Goal: Transaction & Acquisition: Purchase product/service

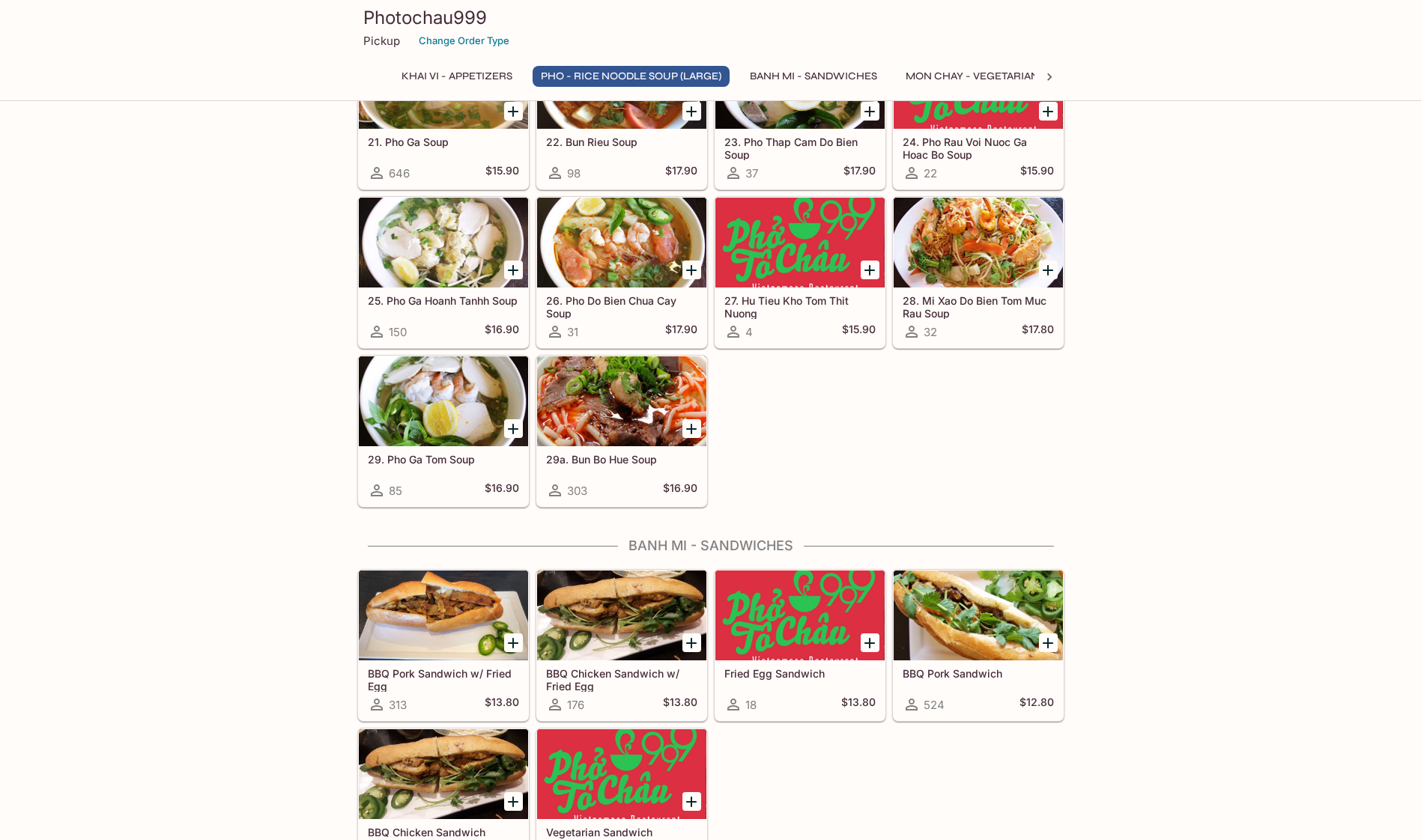
scroll to position [1497, 0]
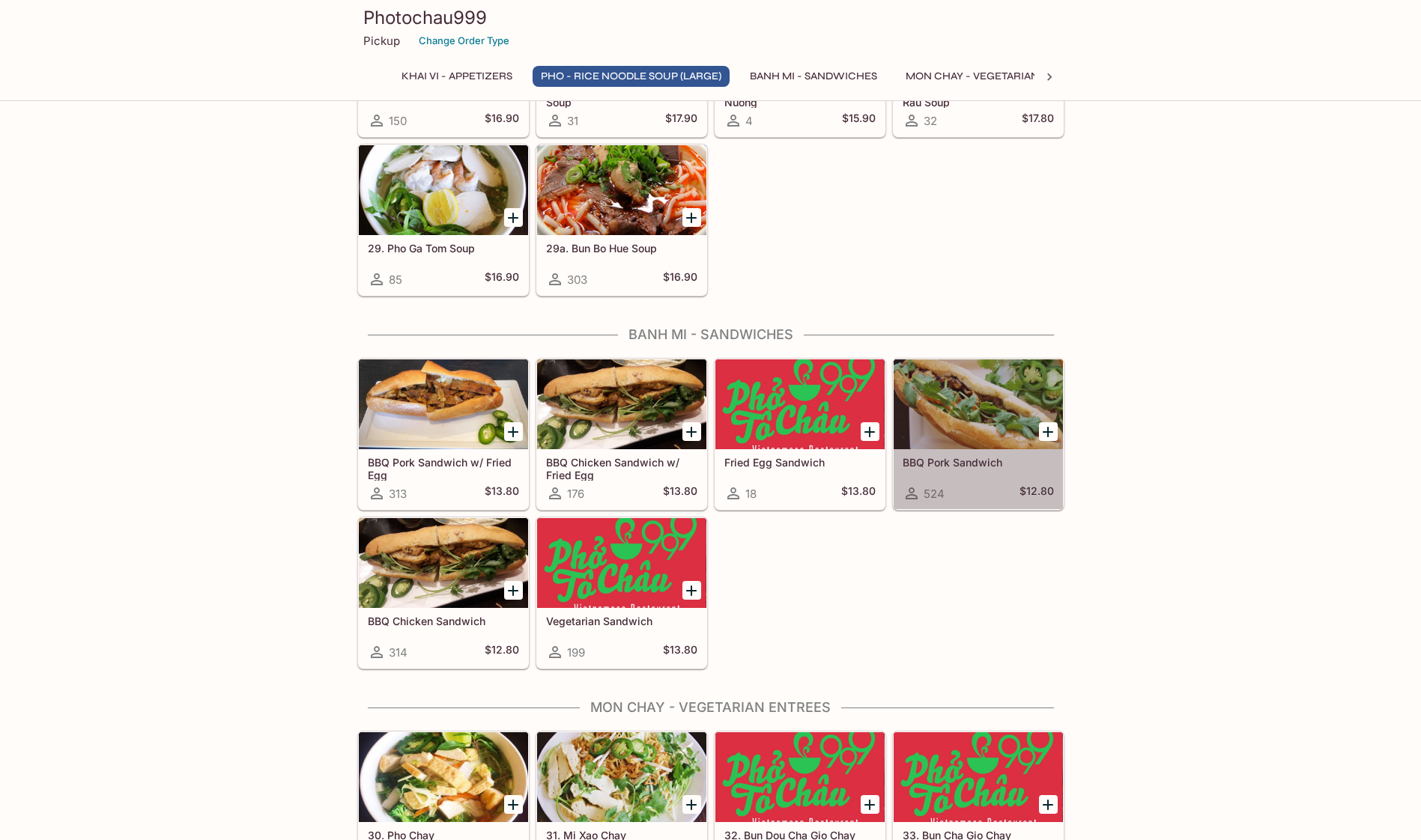
click at [1013, 396] on div at bounding box center [978, 404] width 169 height 90
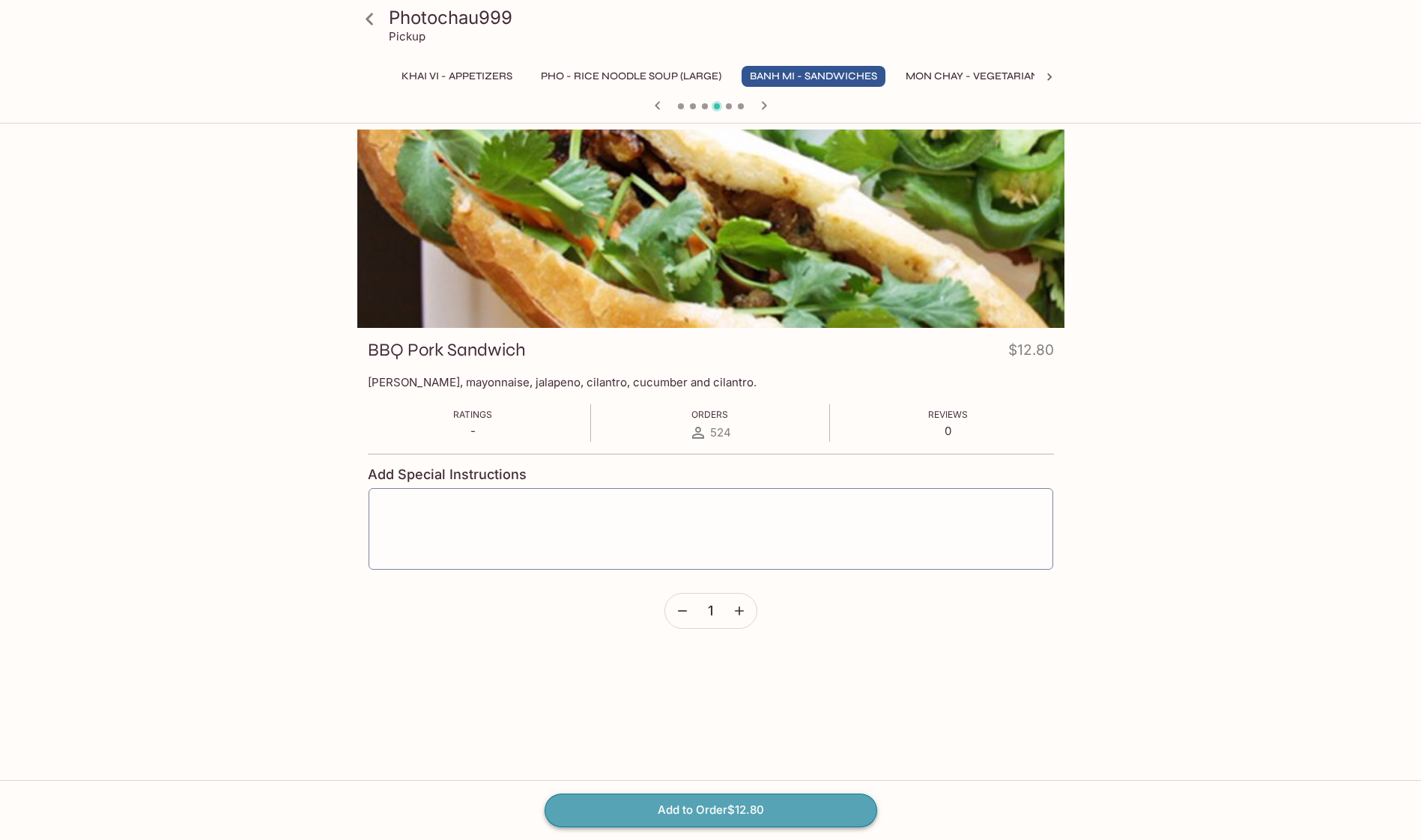
click at [689, 801] on button "Add to Order $12.80" at bounding box center [710, 809] width 333 height 33
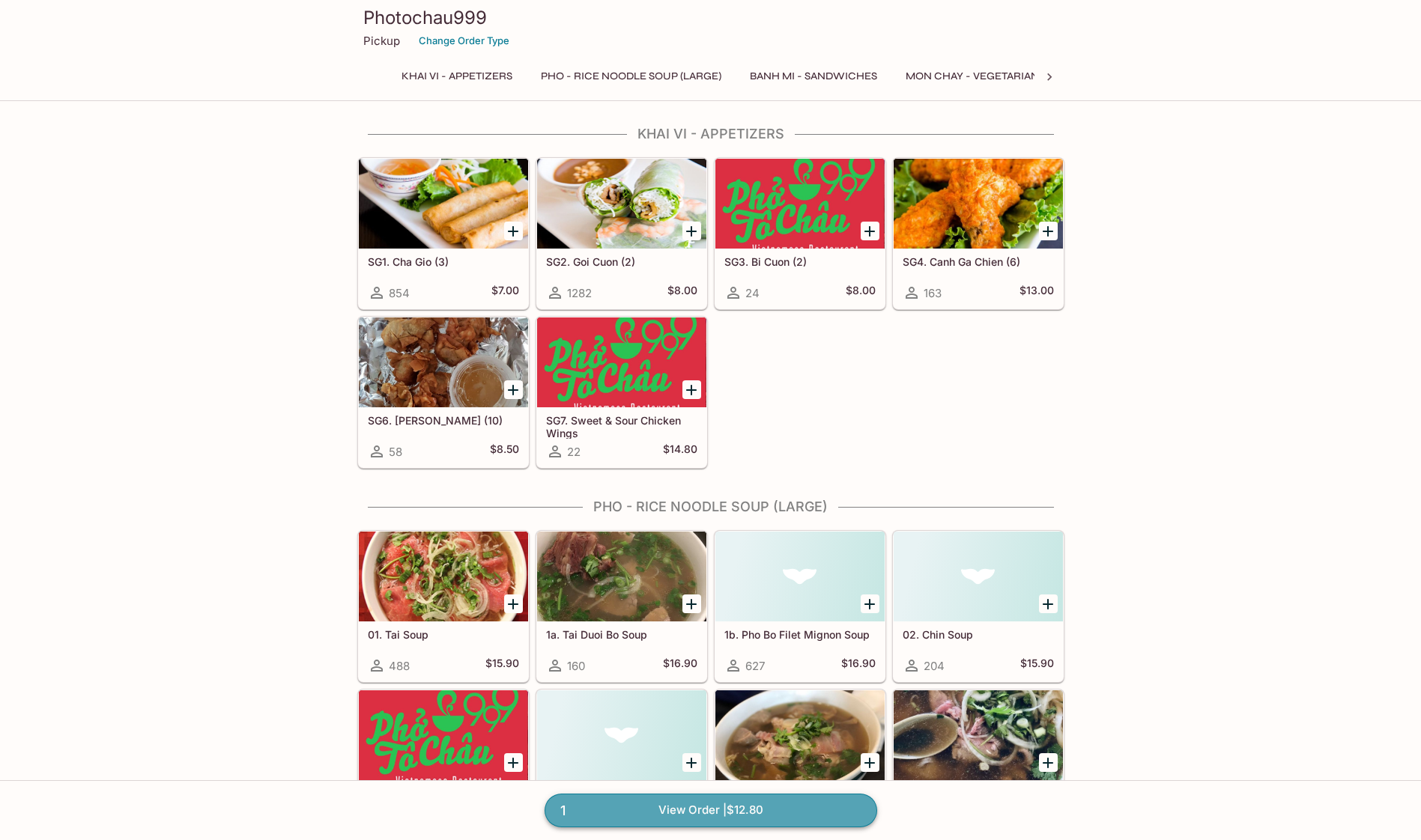
click at [765, 807] on link "1 View Order | $12.80" at bounding box center [710, 809] width 333 height 33
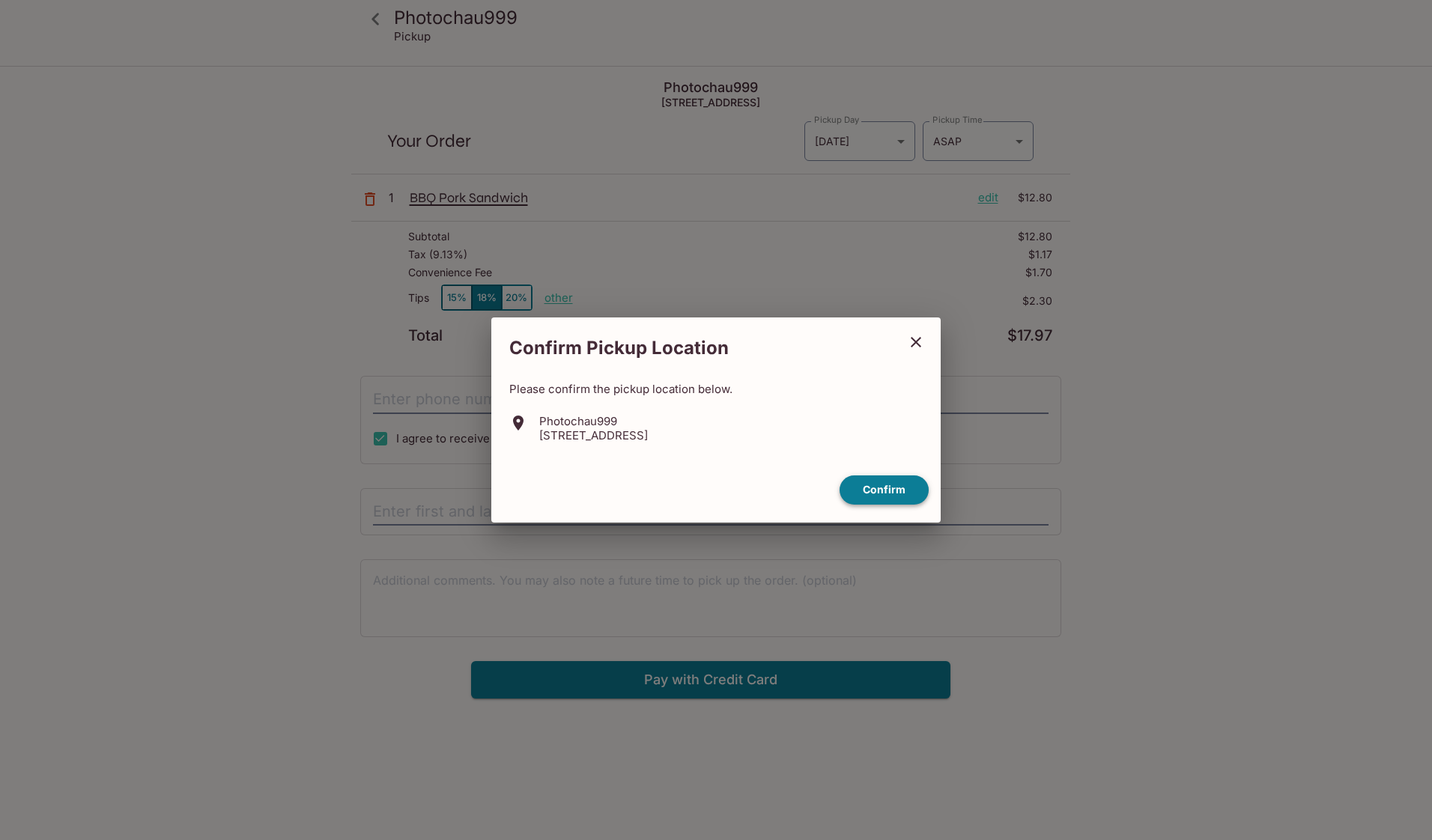
click at [887, 485] on button "Confirm" at bounding box center [884, 489] width 89 height 29
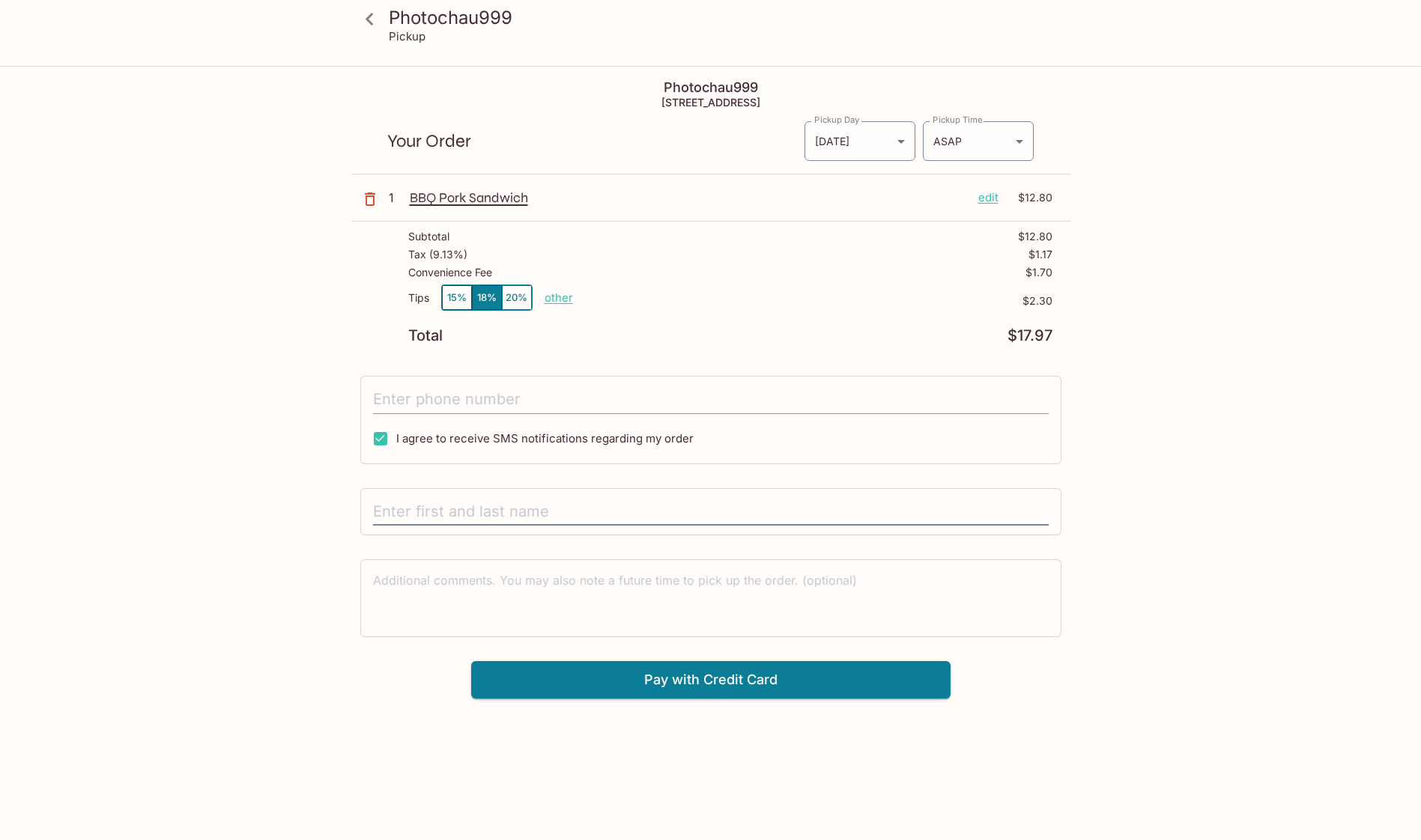
click at [483, 399] on input "tel" at bounding box center [710, 399] width 676 height 29
click at [455, 200] on p "BBQ Pork Sandwich" at bounding box center [687, 197] width 556 height 17
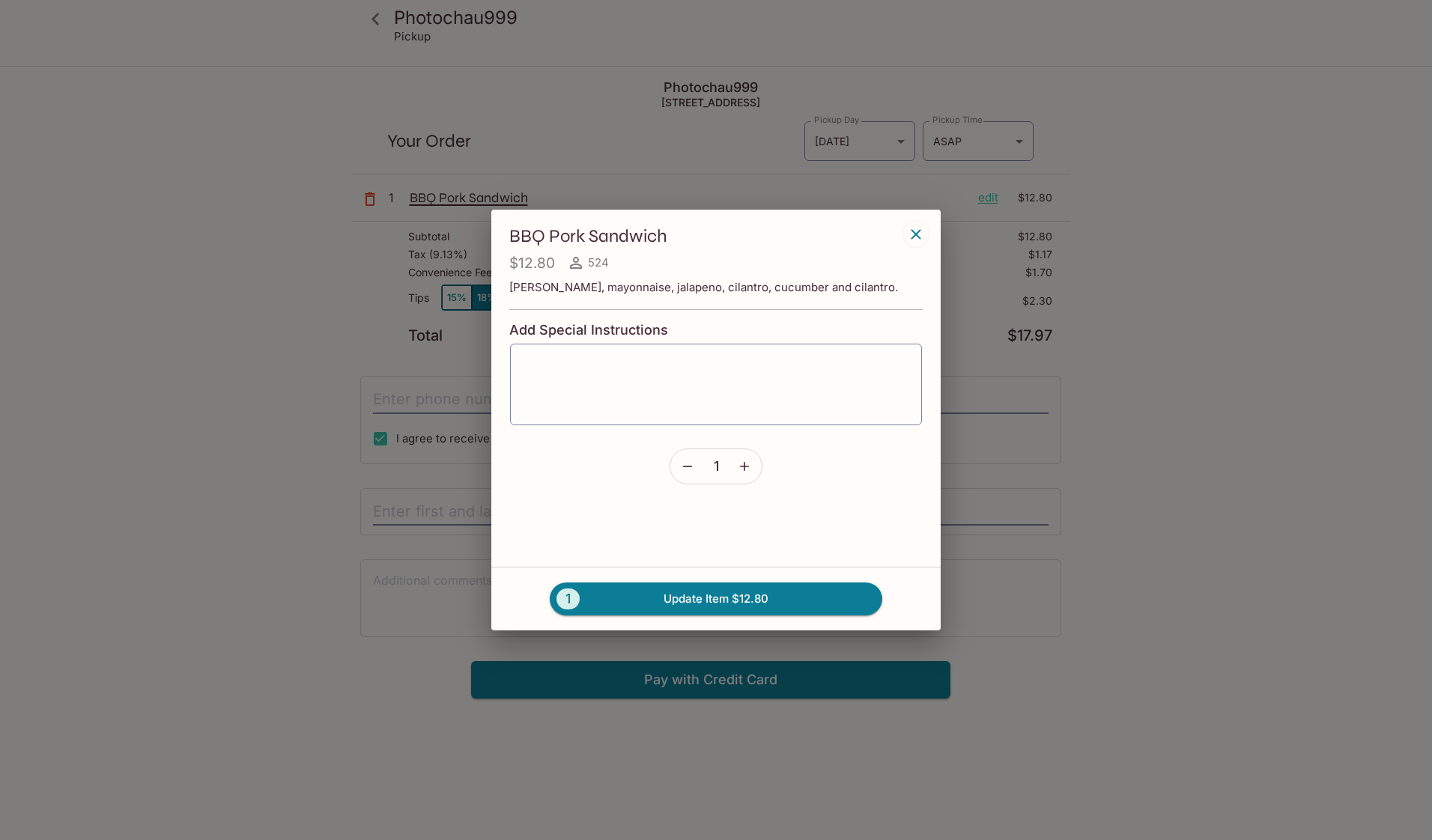
click at [647, 285] on p "[PERSON_NAME], mayonnaise, jalapeno, cilantro, cucumber and cilantro." at bounding box center [716, 287] width 413 height 14
click at [803, 372] on textarea at bounding box center [716, 384] width 390 height 56
type textarea "no cilantro or jalapenos"
